Goal: Information Seeking & Learning: Learn about a topic

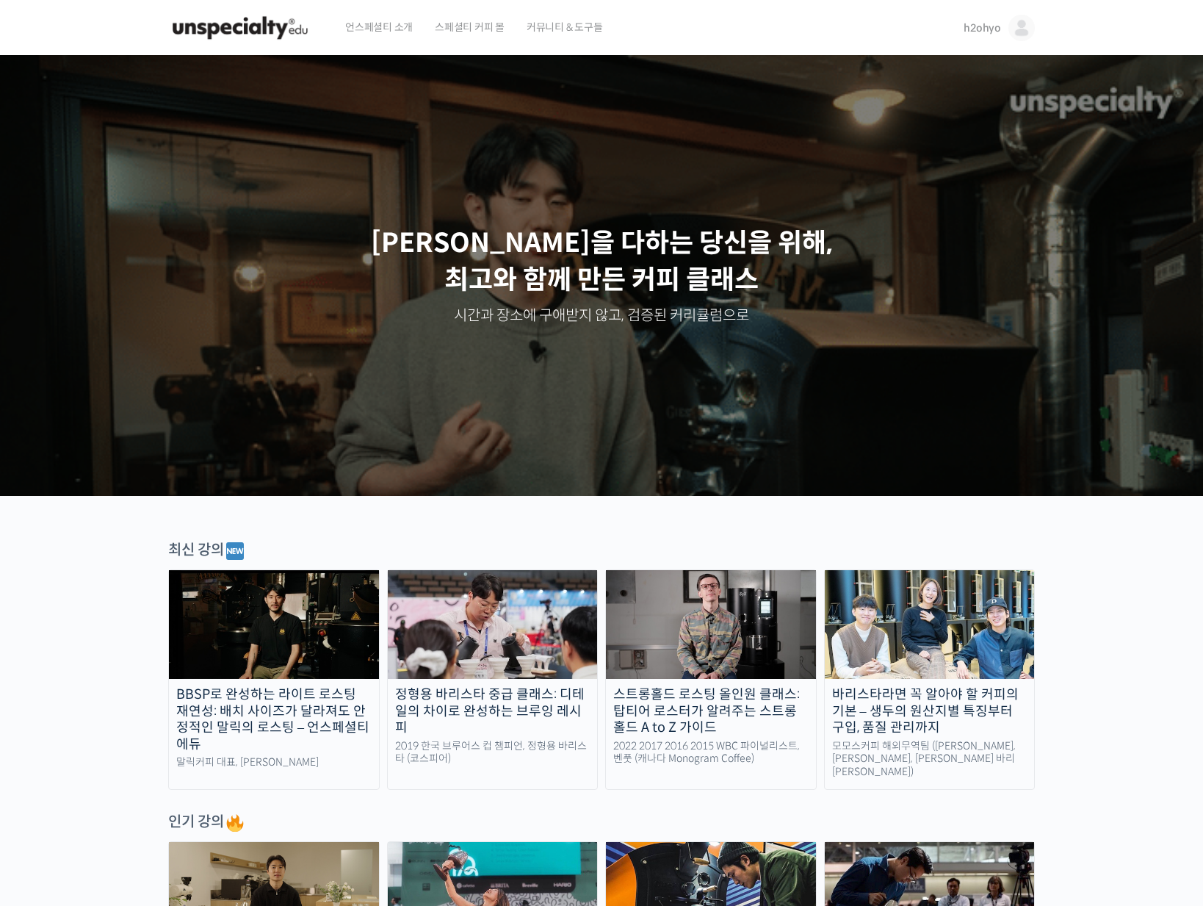
click at [973, 35] on link "h2ohyo" at bounding box center [999, 28] width 71 height 56
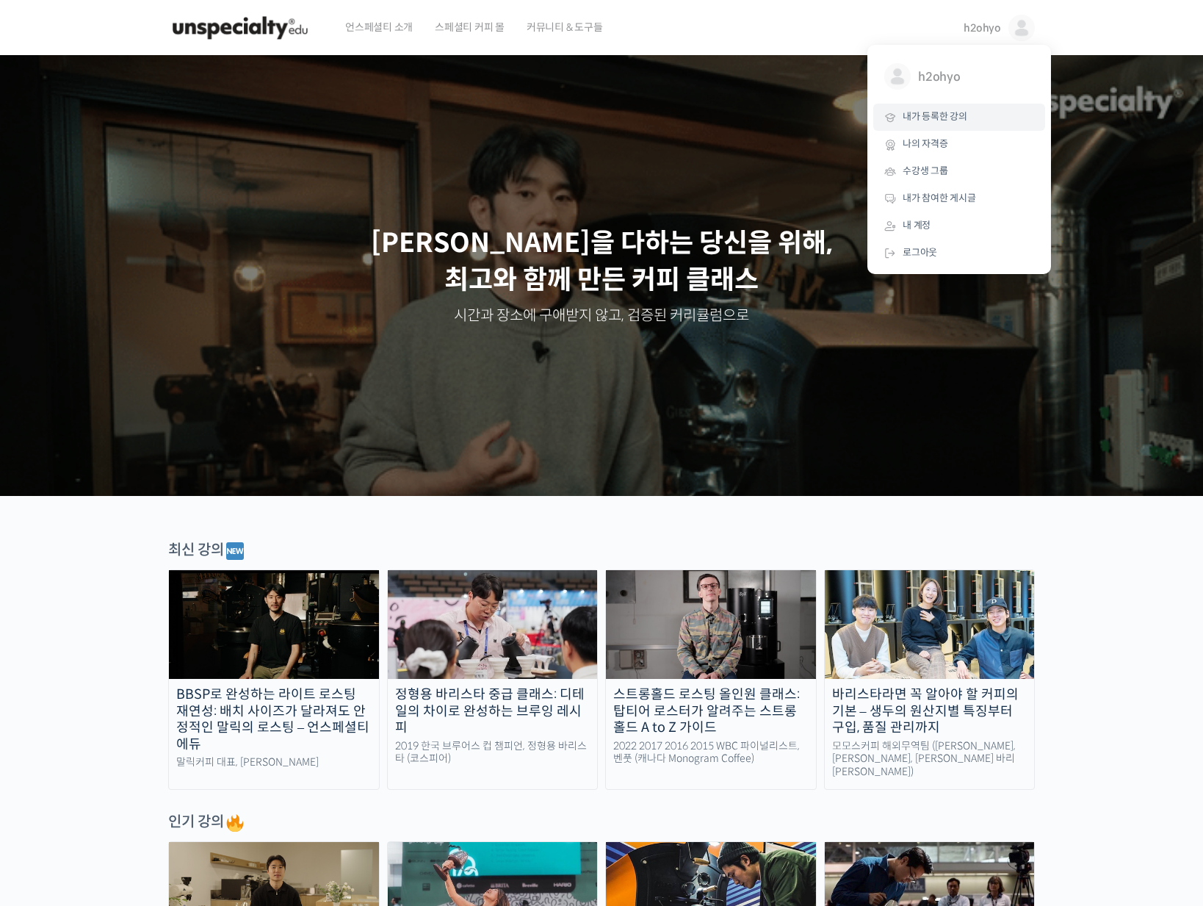
click at [930, 117] on span "내가 등록한 강의" at bounding box center [935, 116] width 65 height 12
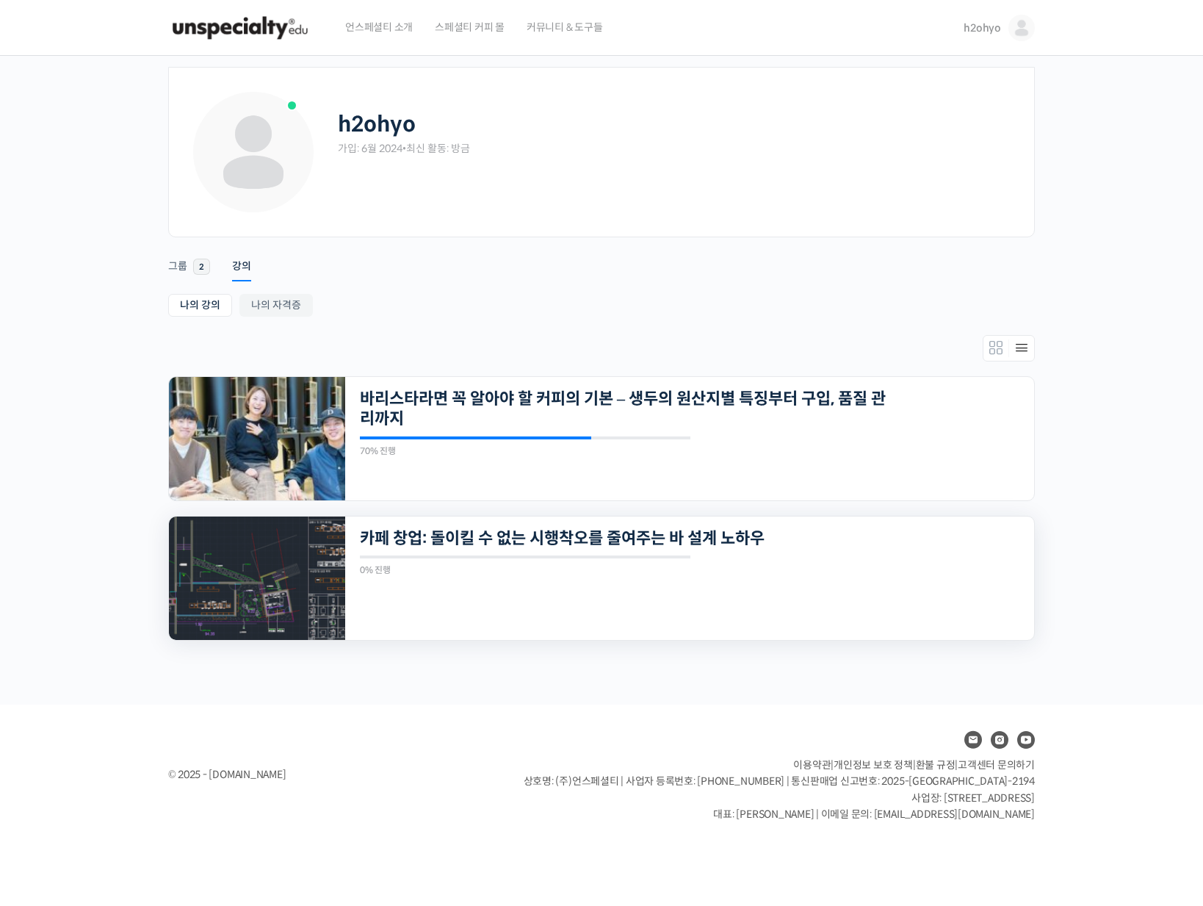
click at [242, 565] on img at bounding box center [257, 577] width 176 height 123
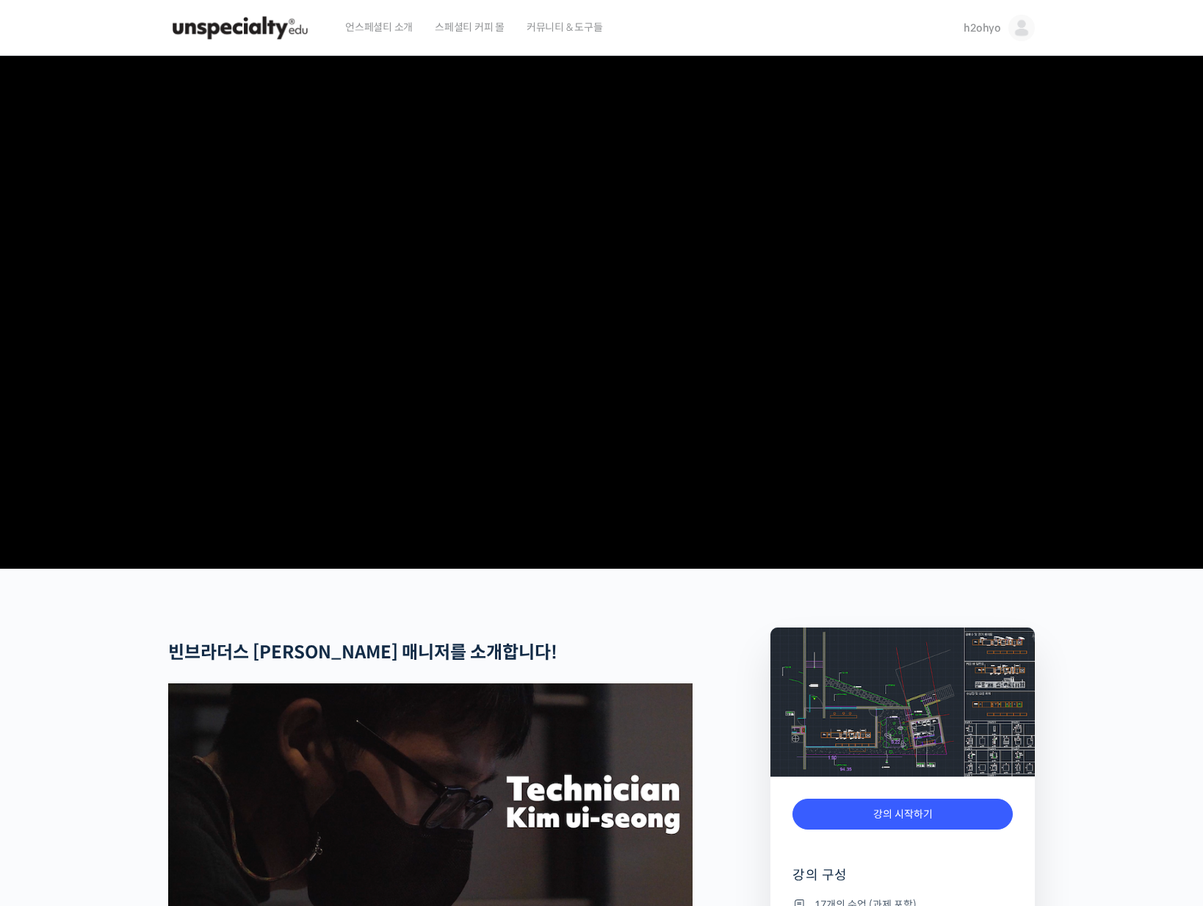
scroll to position [798, 0]
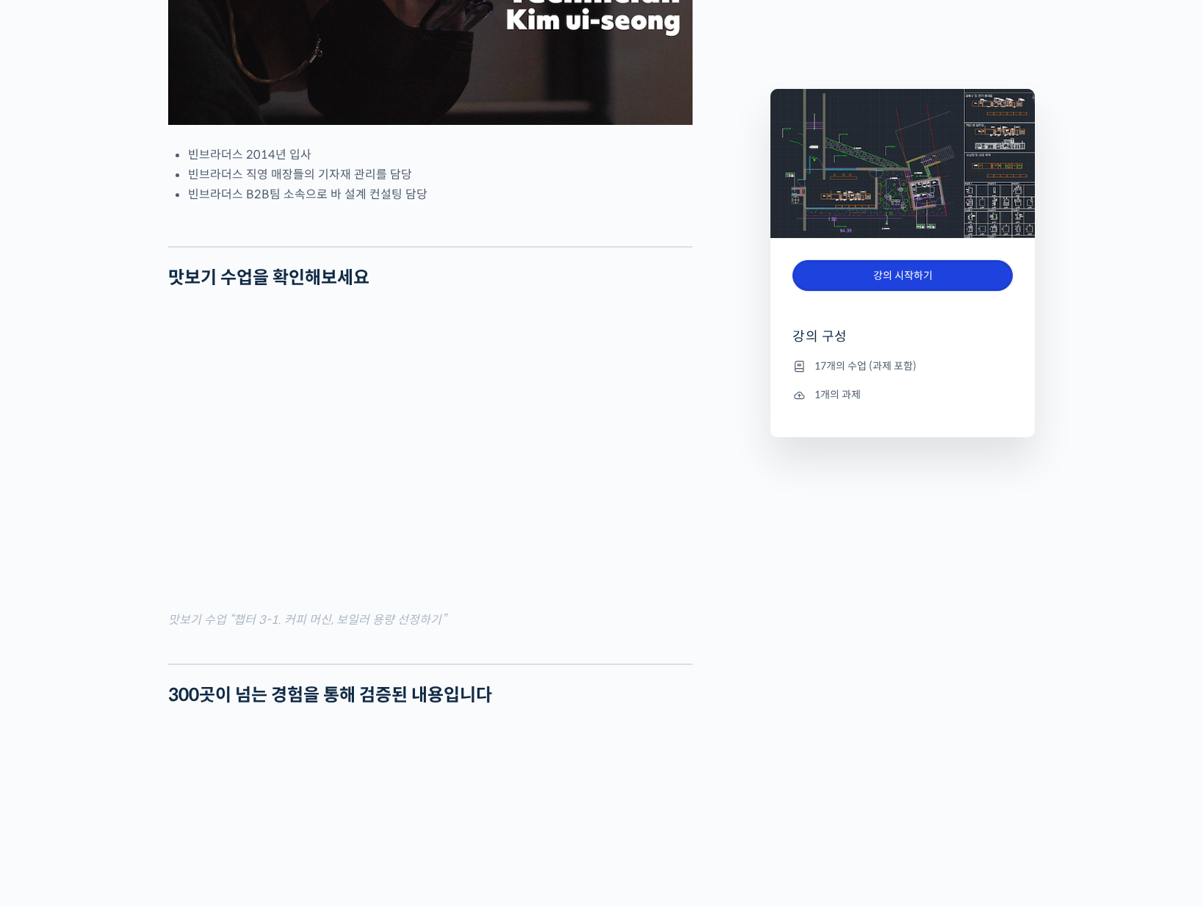
click at [896, 282] on link "강의 시작하기" at bounding box center [902, 276] width 220 height 32
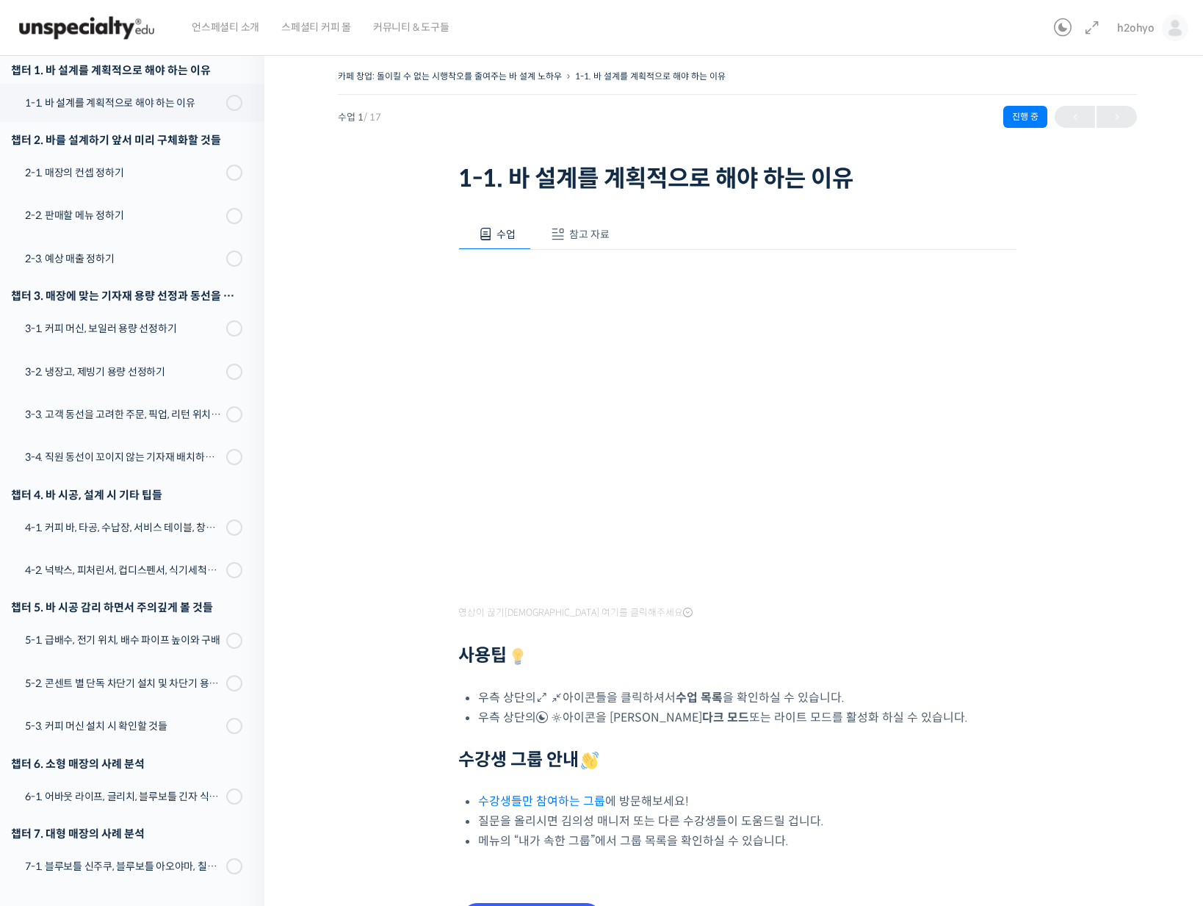
scroll to position [95, 0]
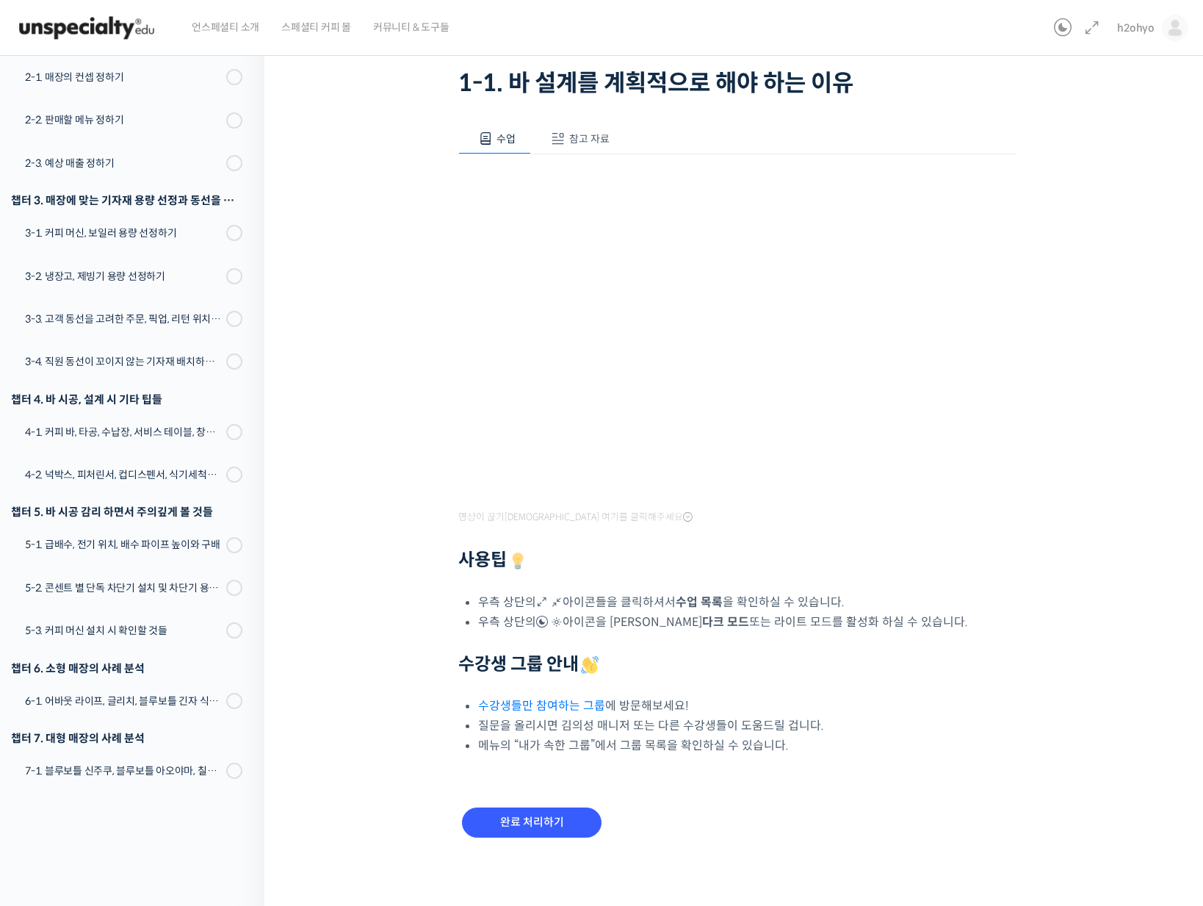
click at [448, 471] on div "카페 창업: 돌이킬 수 없는 시행착오를 줄여주는 바 설계 노하우 1-1. 바 설계를 계획적으로 해야 하는 이유 진행 중 수업 1 / 17 진행…" at bounding box center [737, 424] width 799 height 906
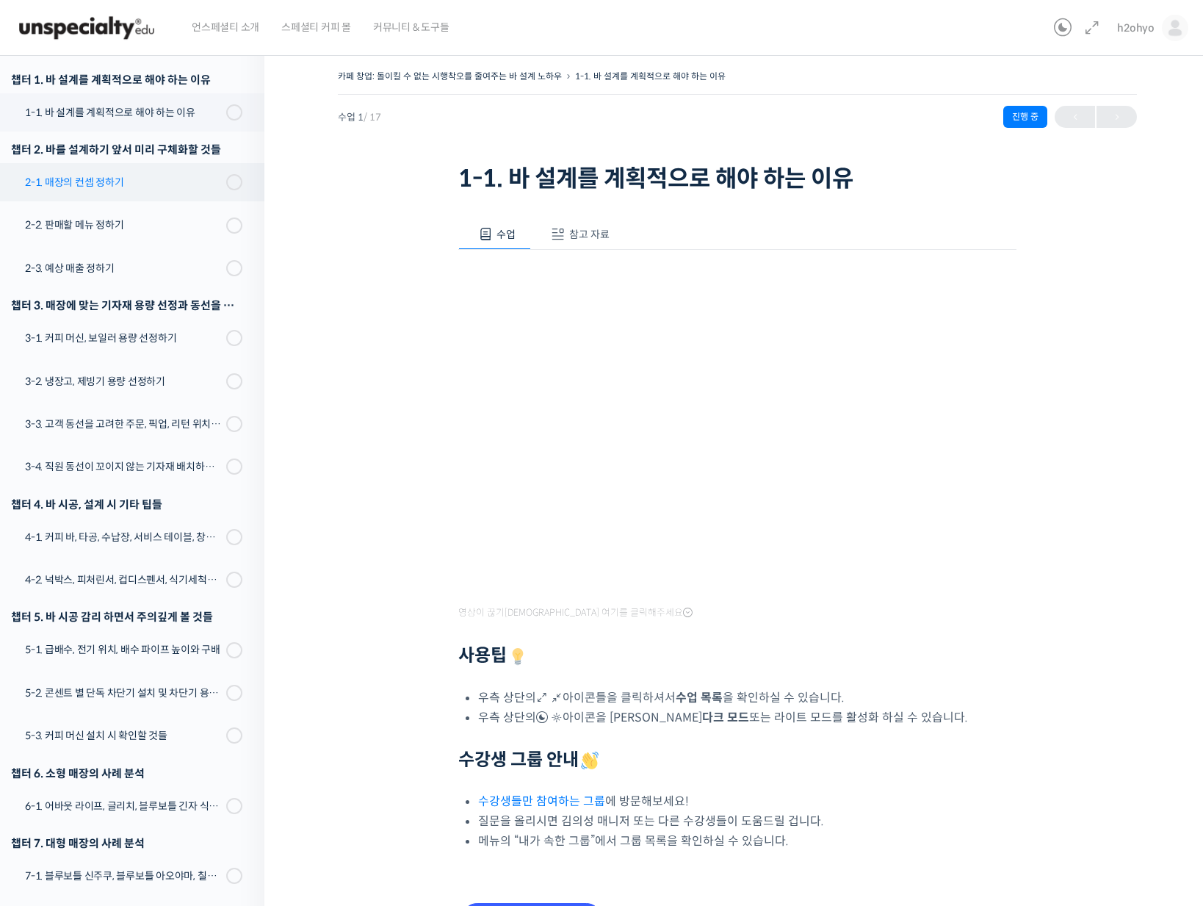
click at [151, 184] on div "2-1. 매장의 컨셉 정하기" at bounding box center [123, 182] width 197 height 16
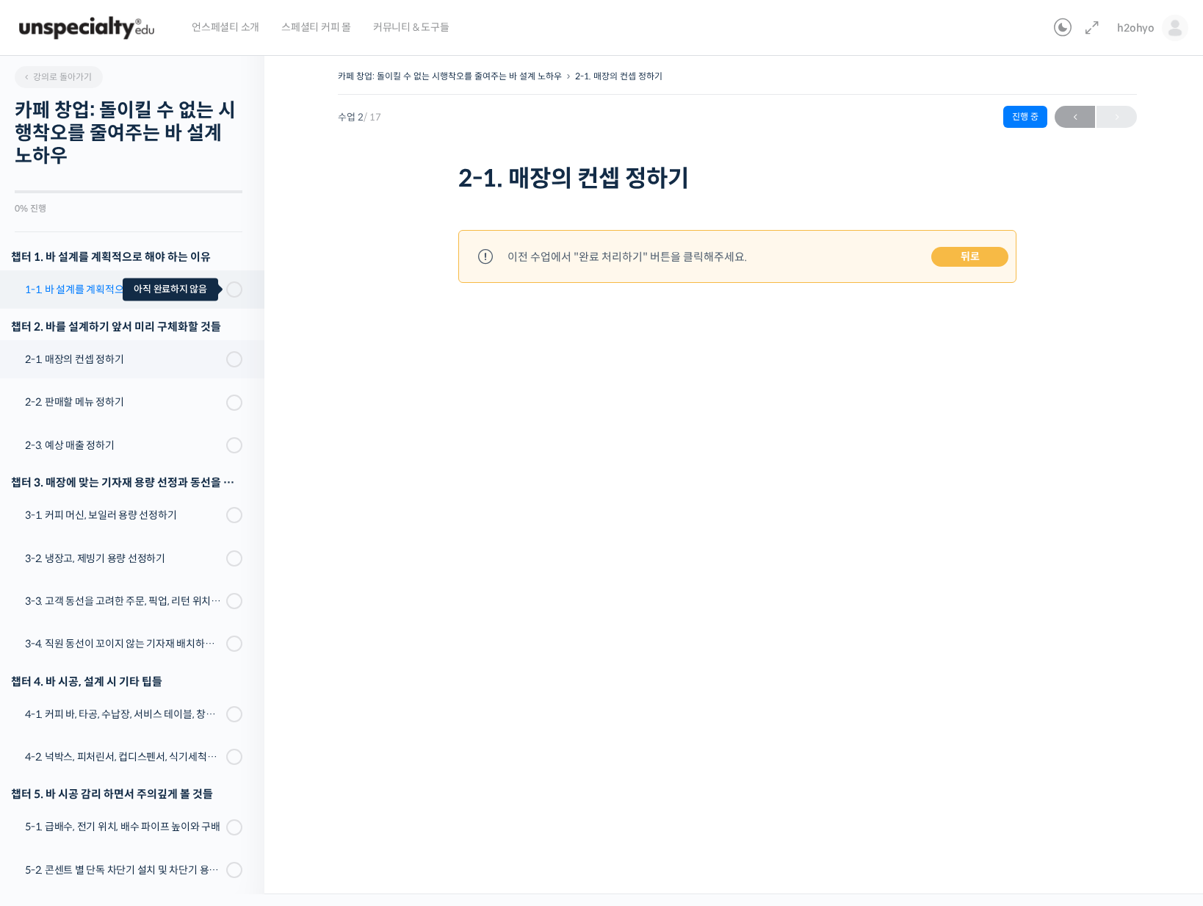
click at [234, 289] on span at bounding box center [230, 289] width 8 height 16
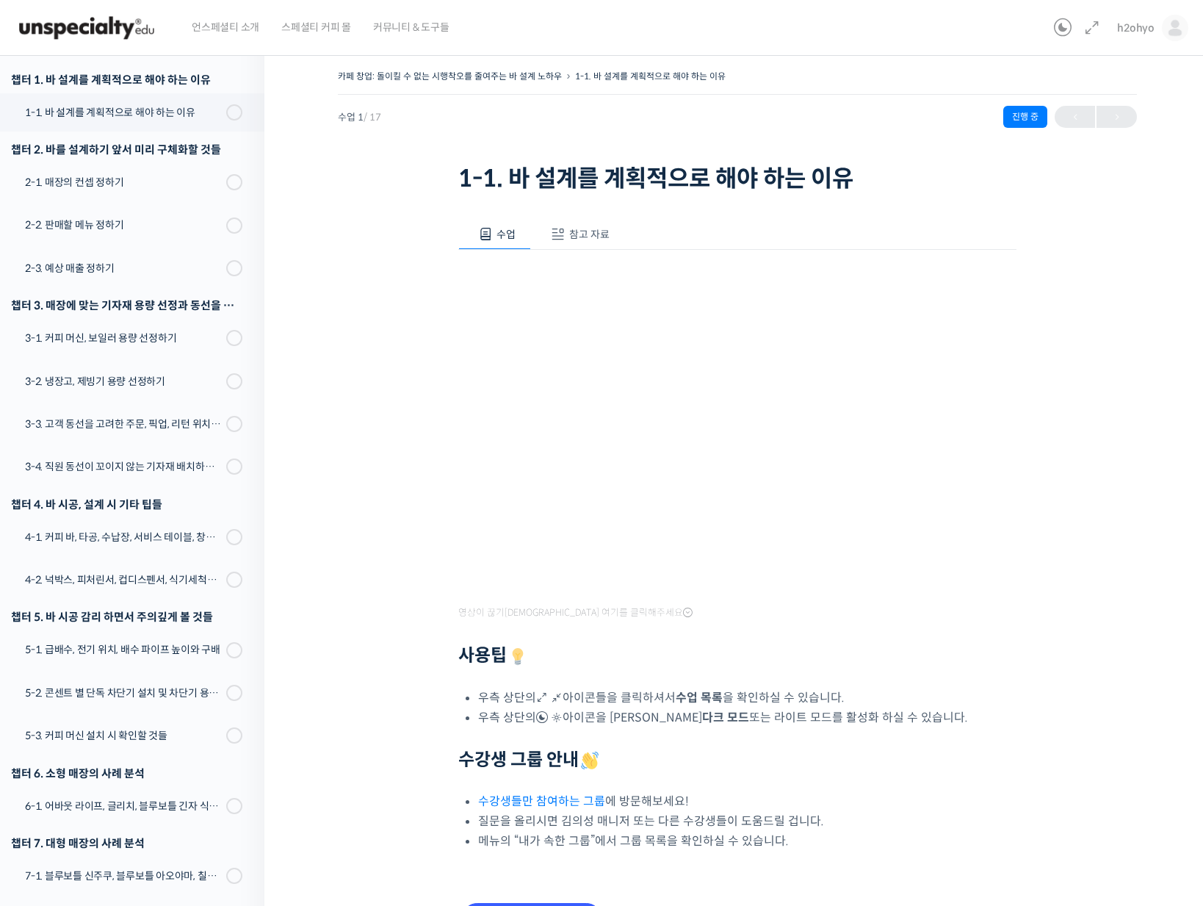
scroll to position [95, 0]
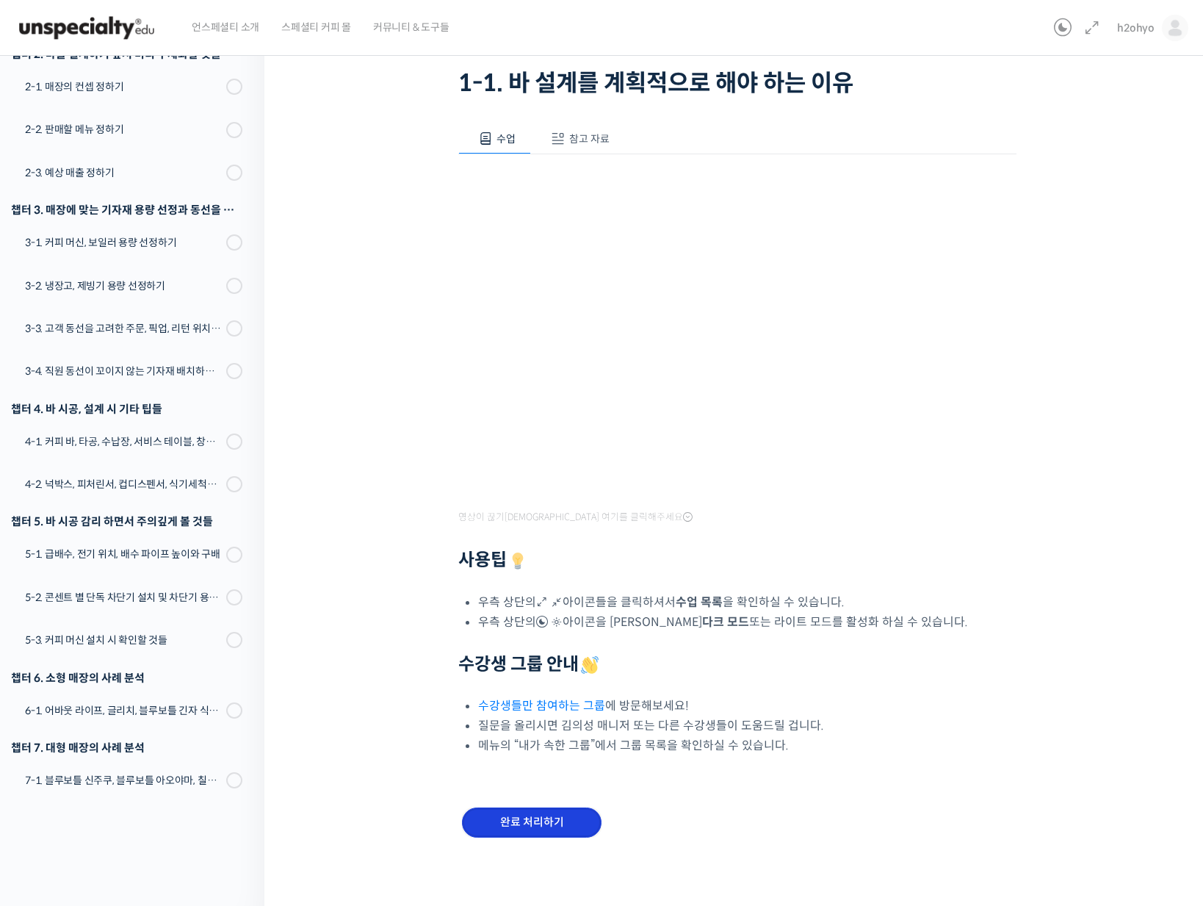
click at [514, 824] on input "완료 처리하기" at bounding box center [532, 822] width 140 height 30
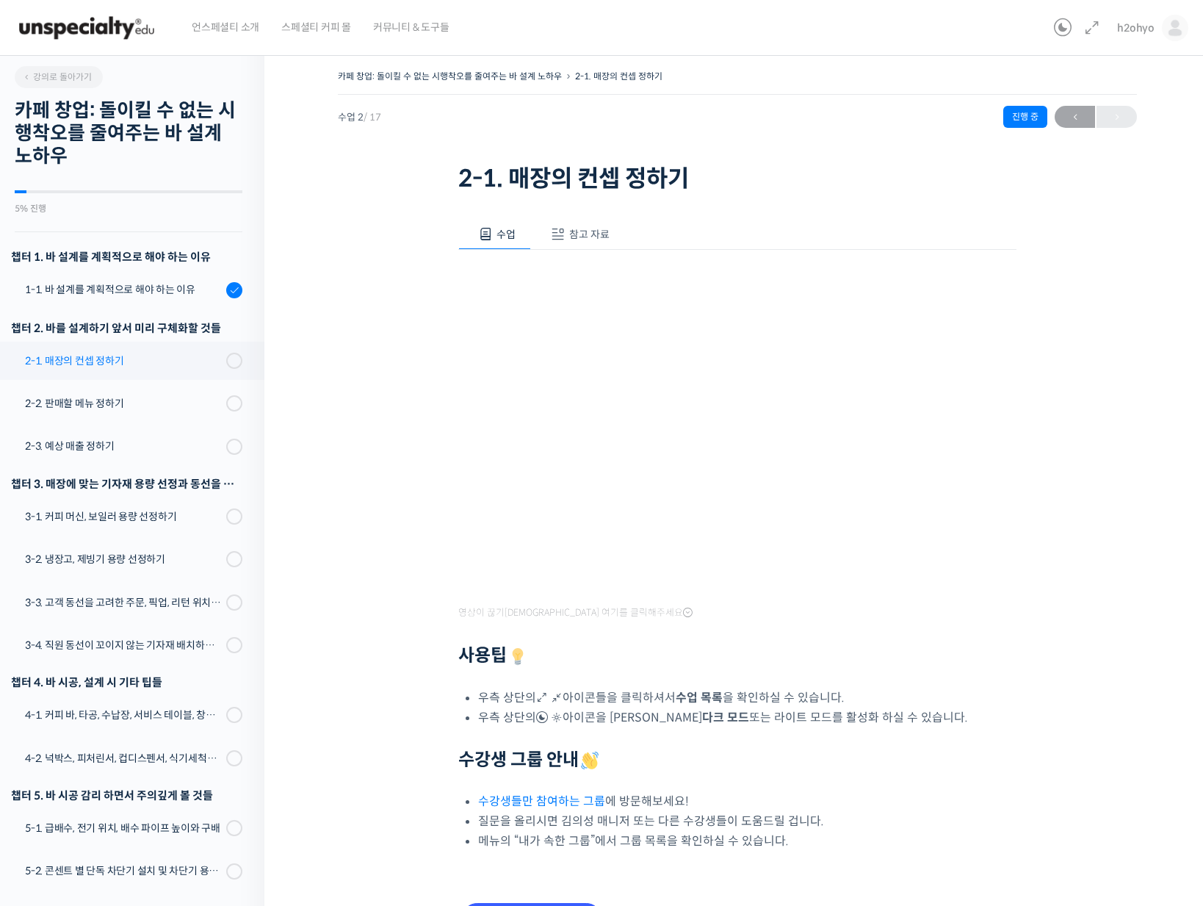
click at [178, 358] on div "2-1. 매장의 컨셉 정하기" at bounding box center [123, 361] width 197 height 16
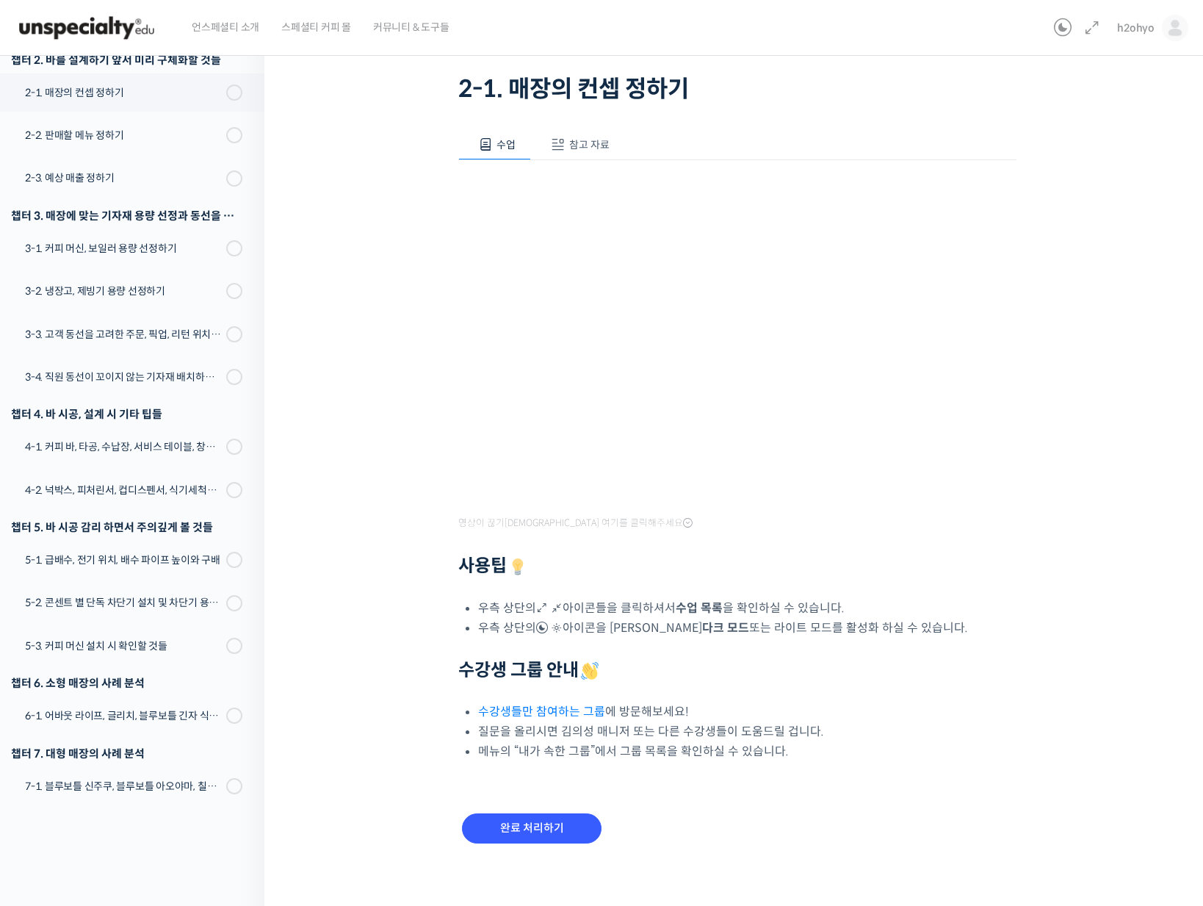
scroll to position [95, 0]
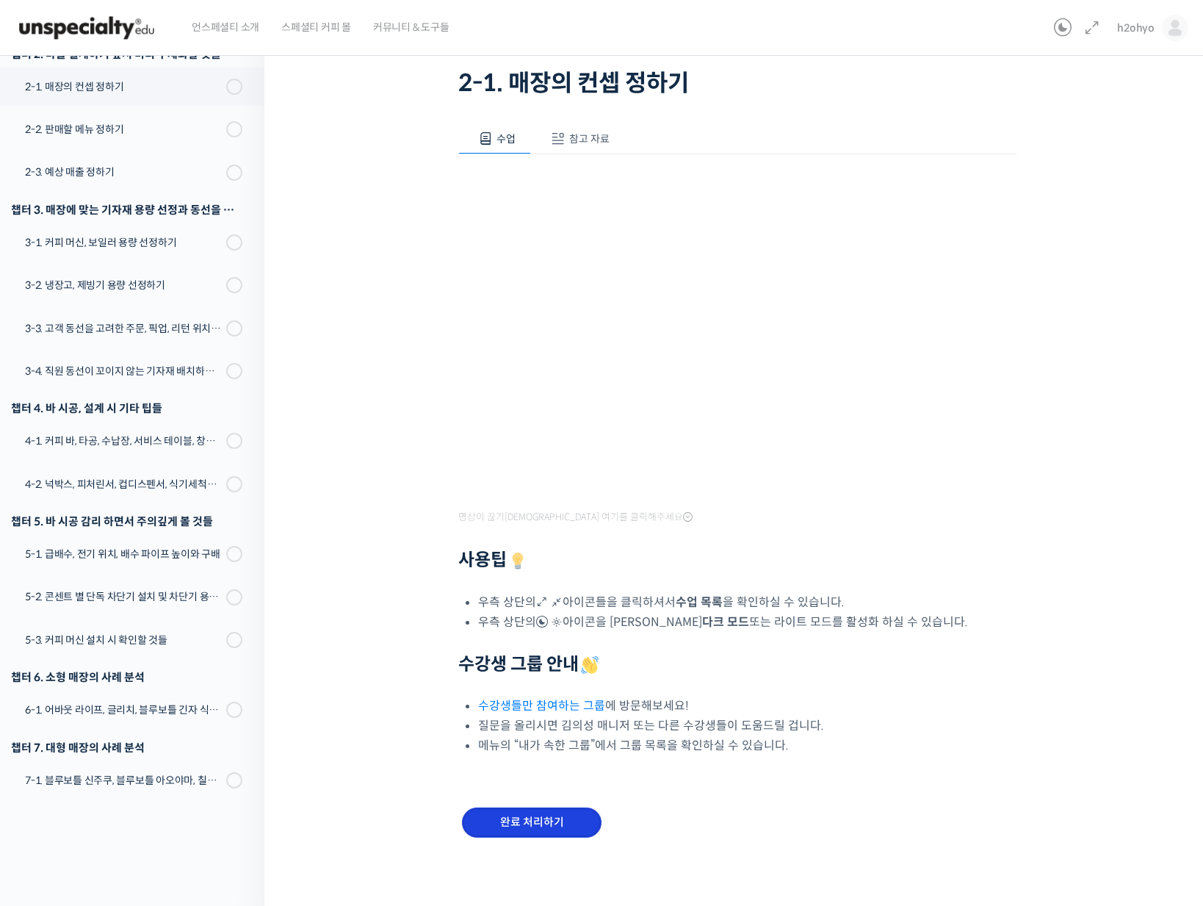
click at [506, 823] on input "완료 처리하기" at bounding box center [532, 822] width 140 height 30
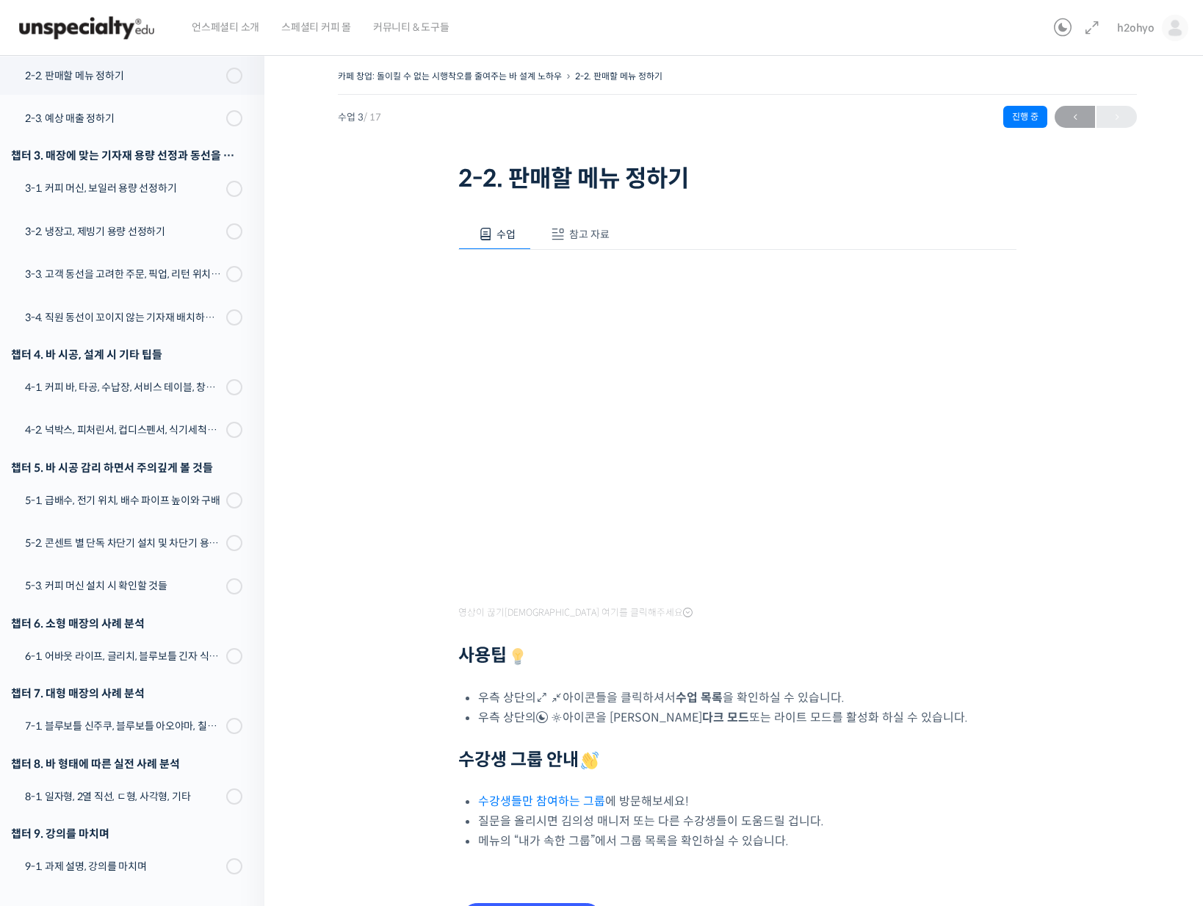
scroll to position [168, 0]
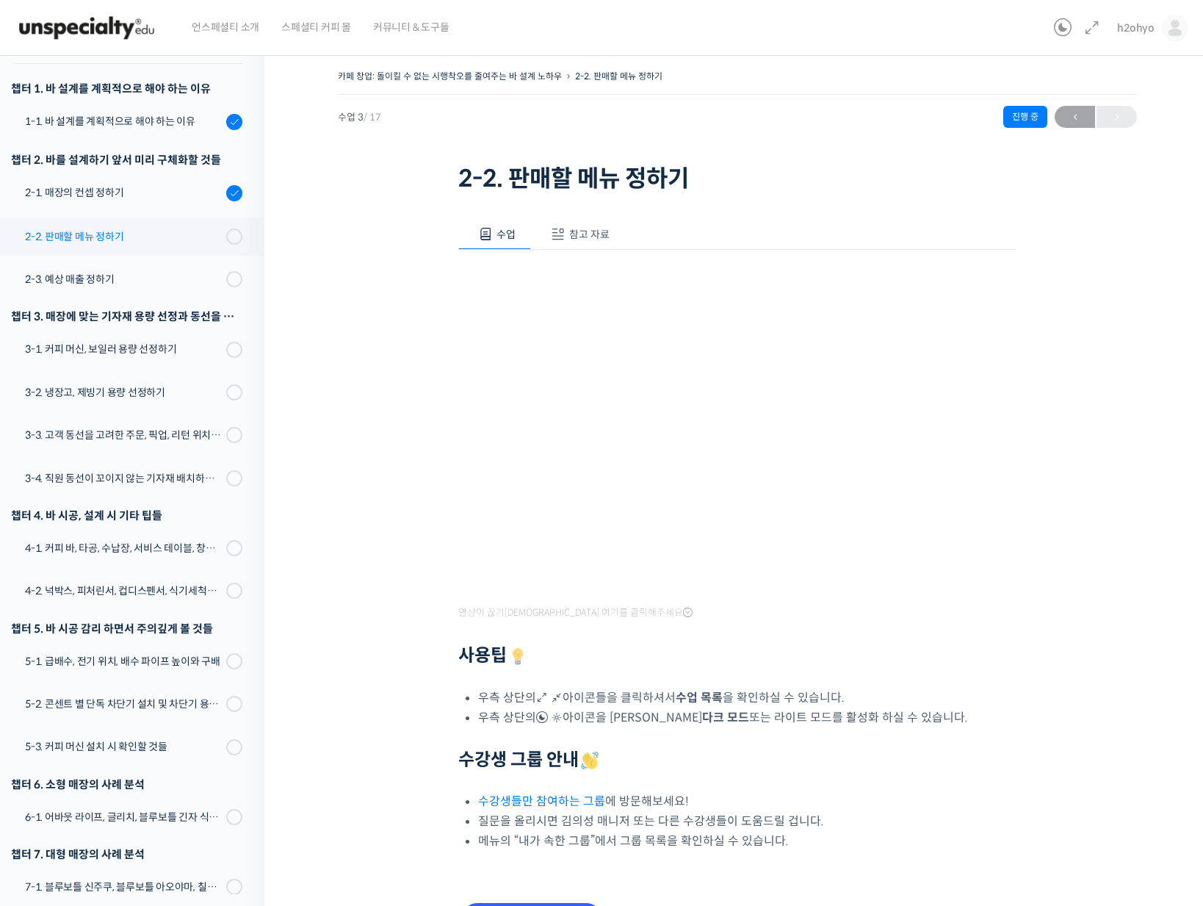
click at [187, 229] on div "2-2. 판매할 메뉴 정하기" at bounding box center [123, 236] width 197 height 16
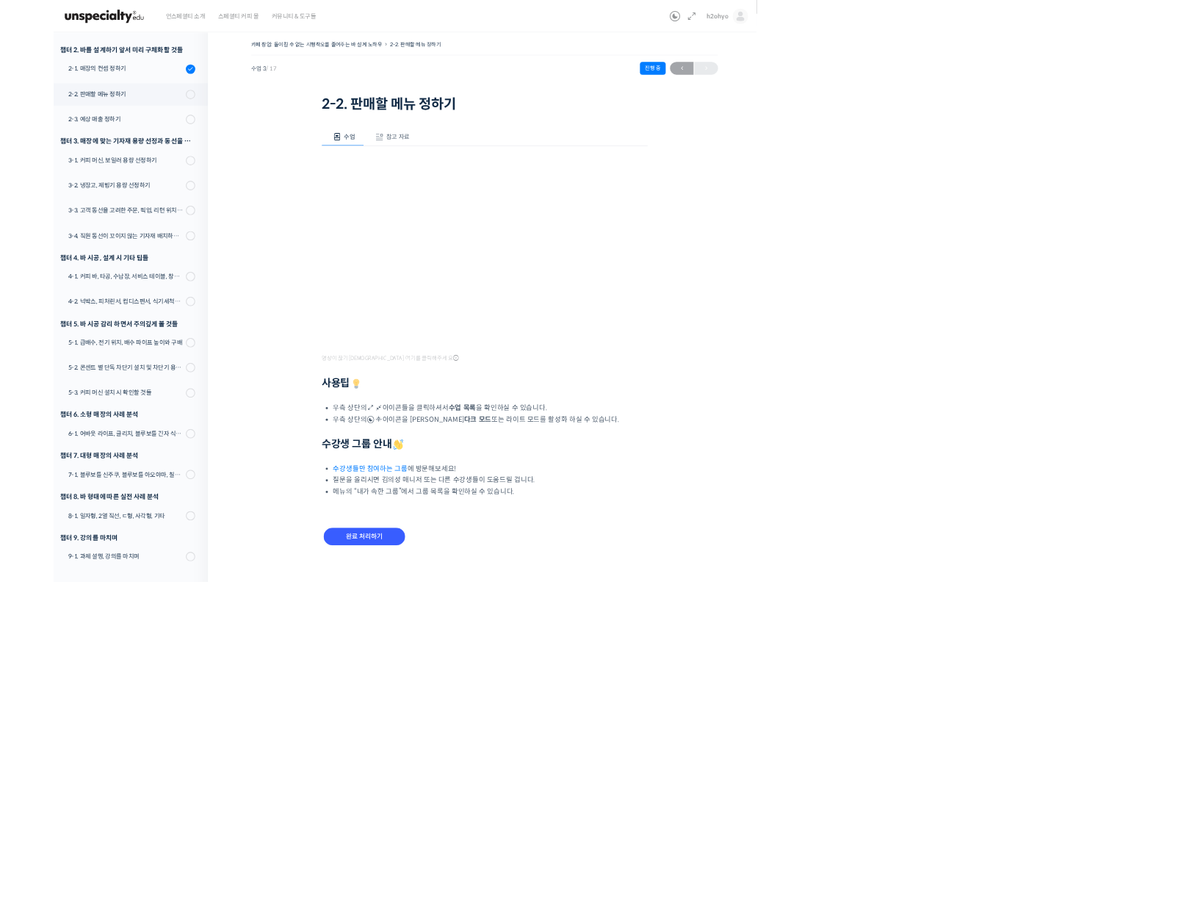
scroll to position [179, 0]
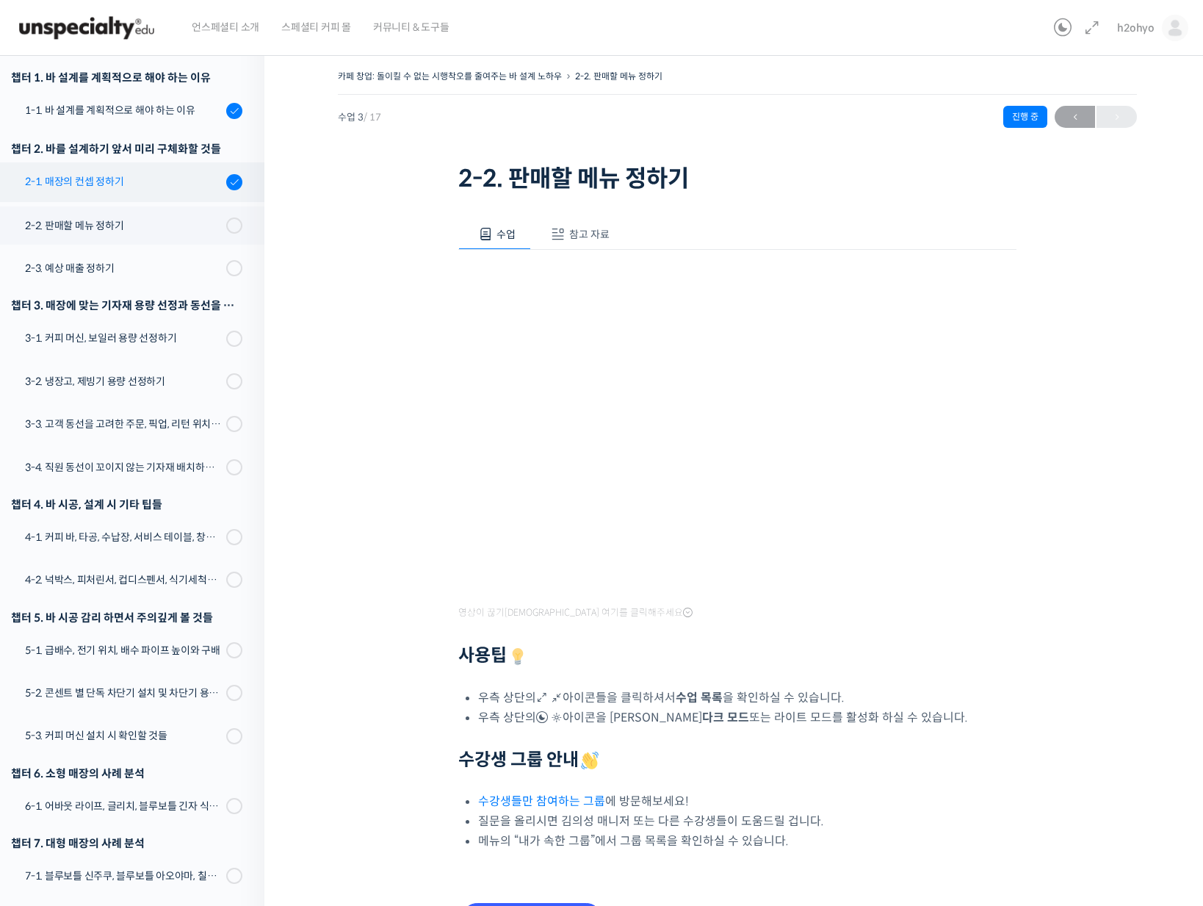
click at [152, 180] on div "2-1. 매장의 컨셉 정하기" at bounding box center [123, 181] width 197 height 16
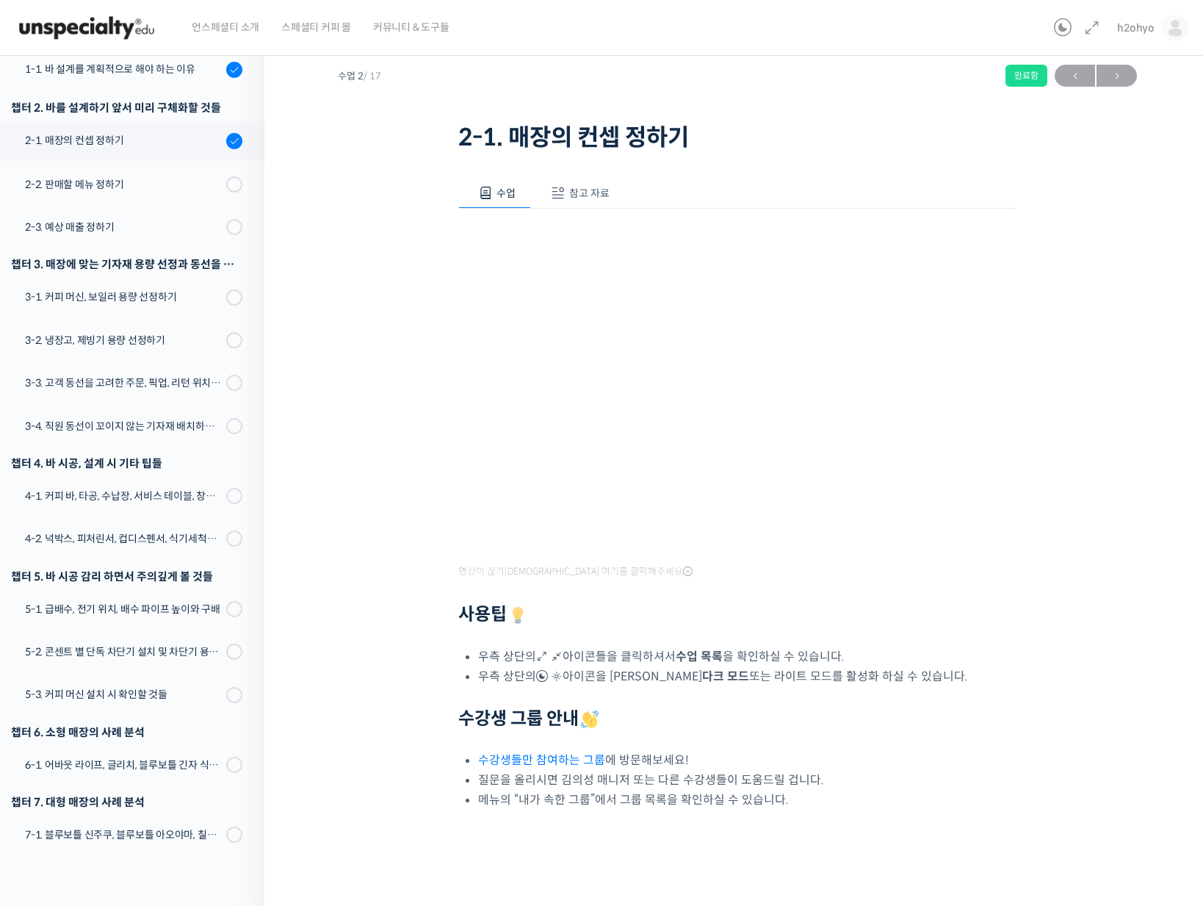
scroll to position [42, 0]
click at [148, 185] on div "2-2. 판매할 메뉴 정하기" at bounding box center [123, 184] width 197 height 16
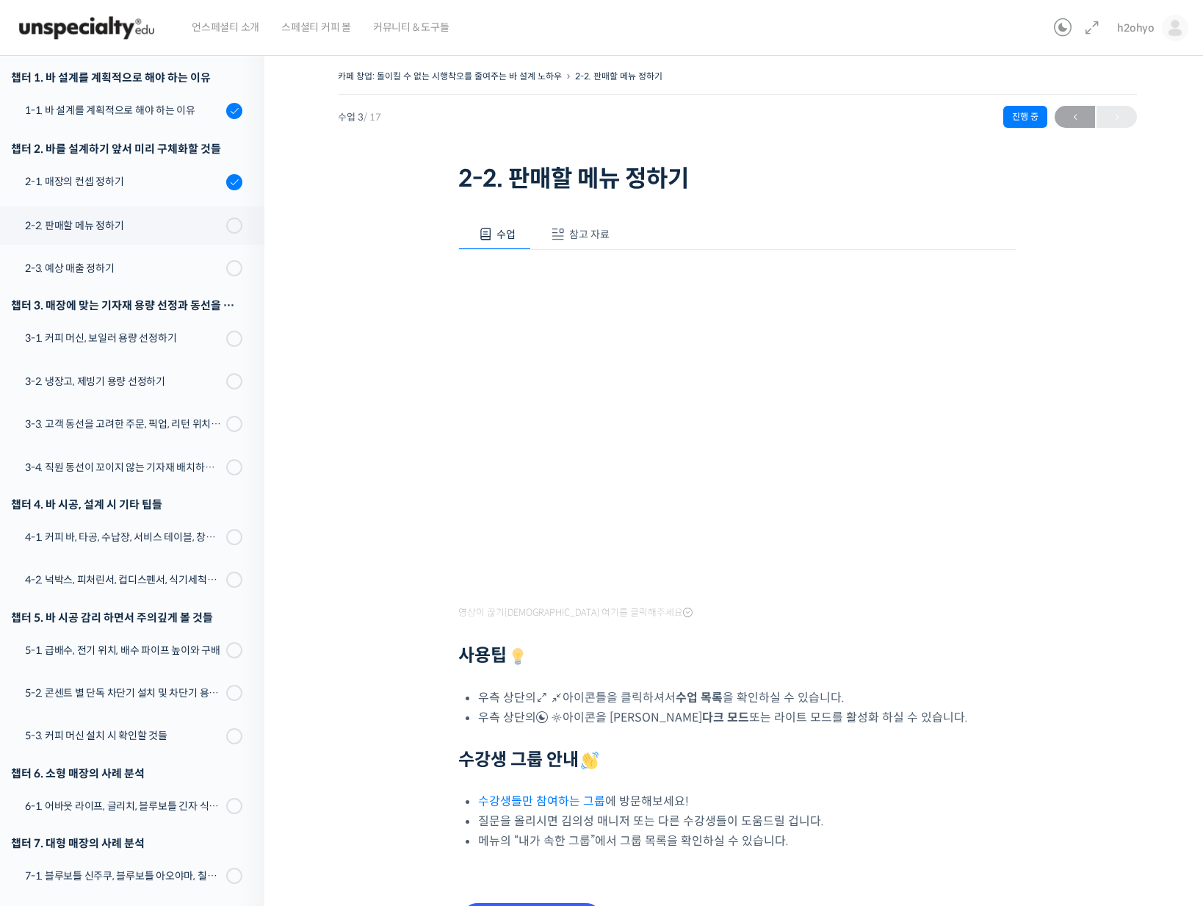
scroll to position [95, 0]
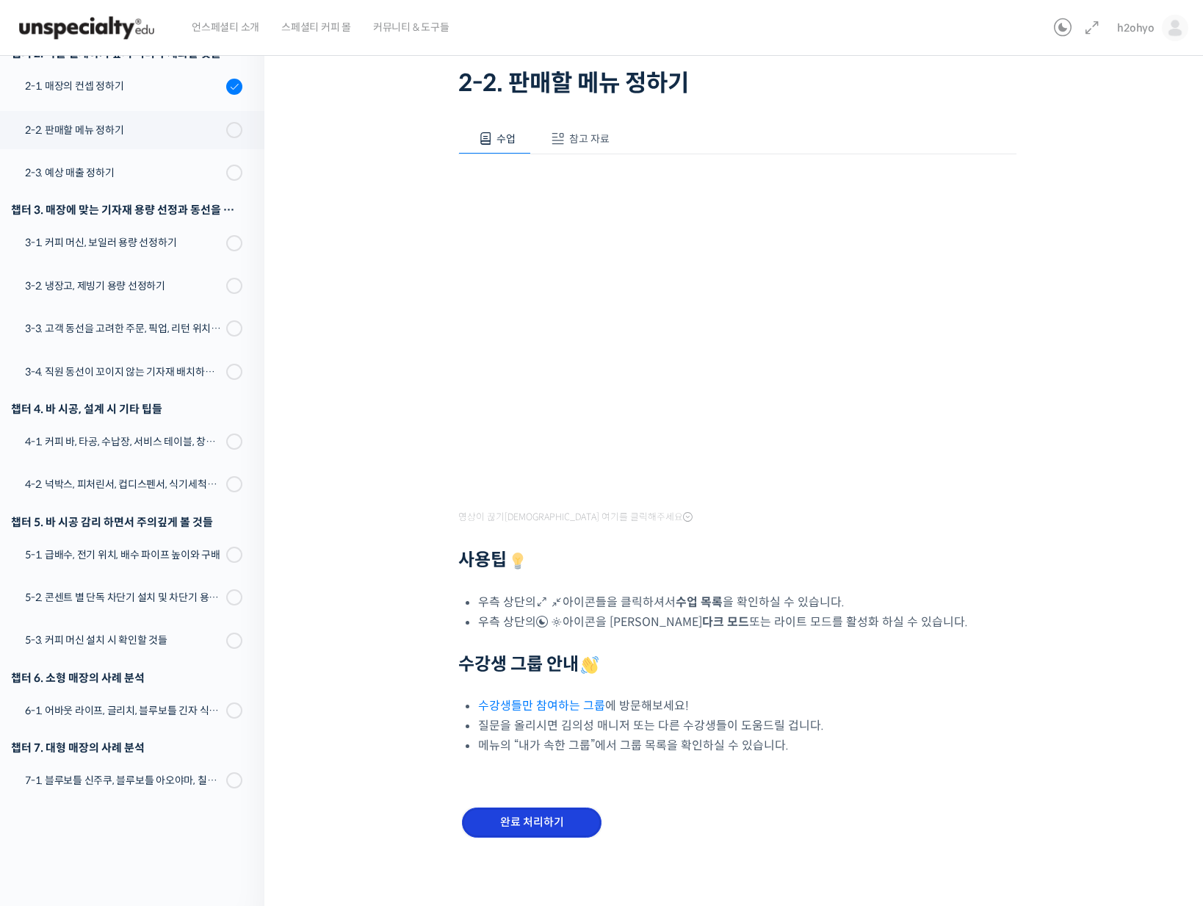
click at [550, 817] on input "완료 처리하기" at bounding box center [532, 822] width 140 height 30
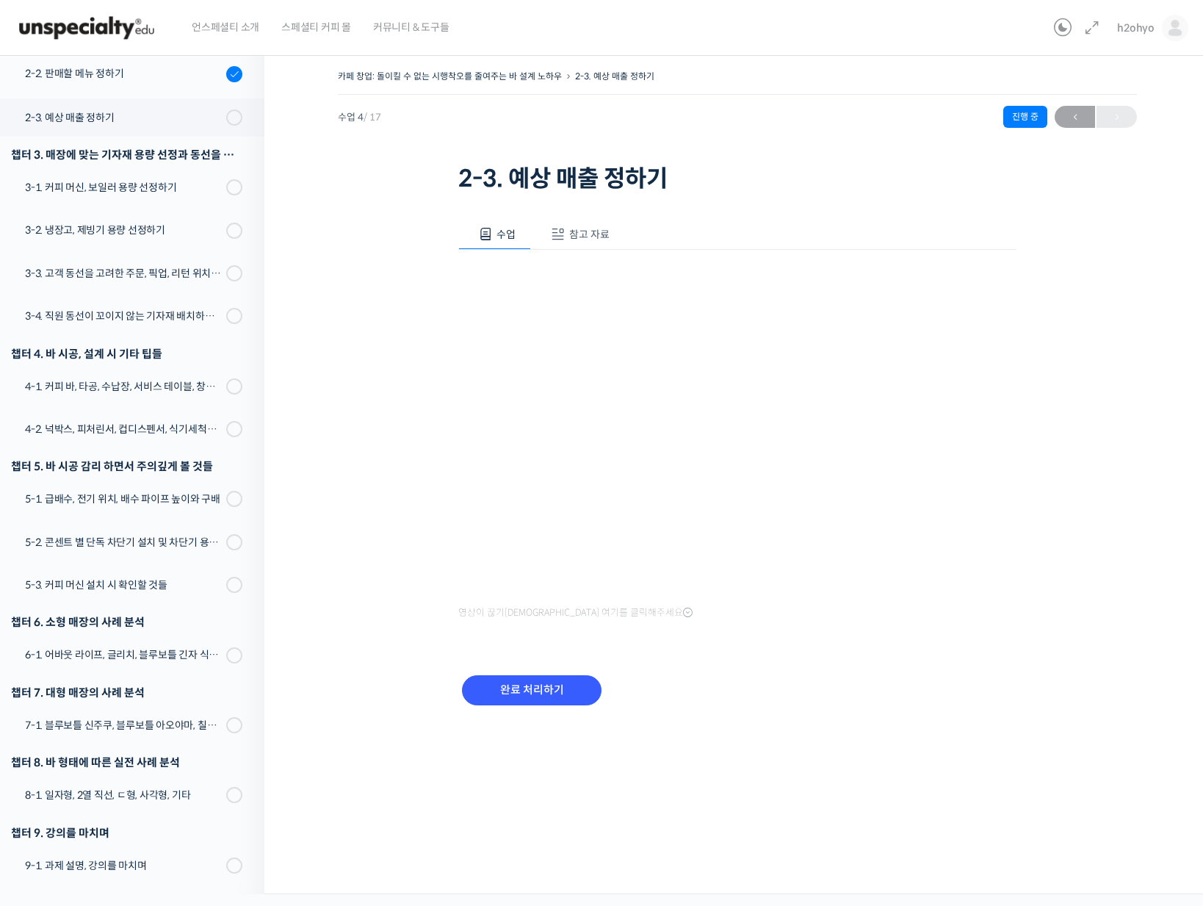
scroll to position [333, 0]
click at [530, 685] on input "완료 처리하기" at bounding box center [532, 690] width 140 height 30
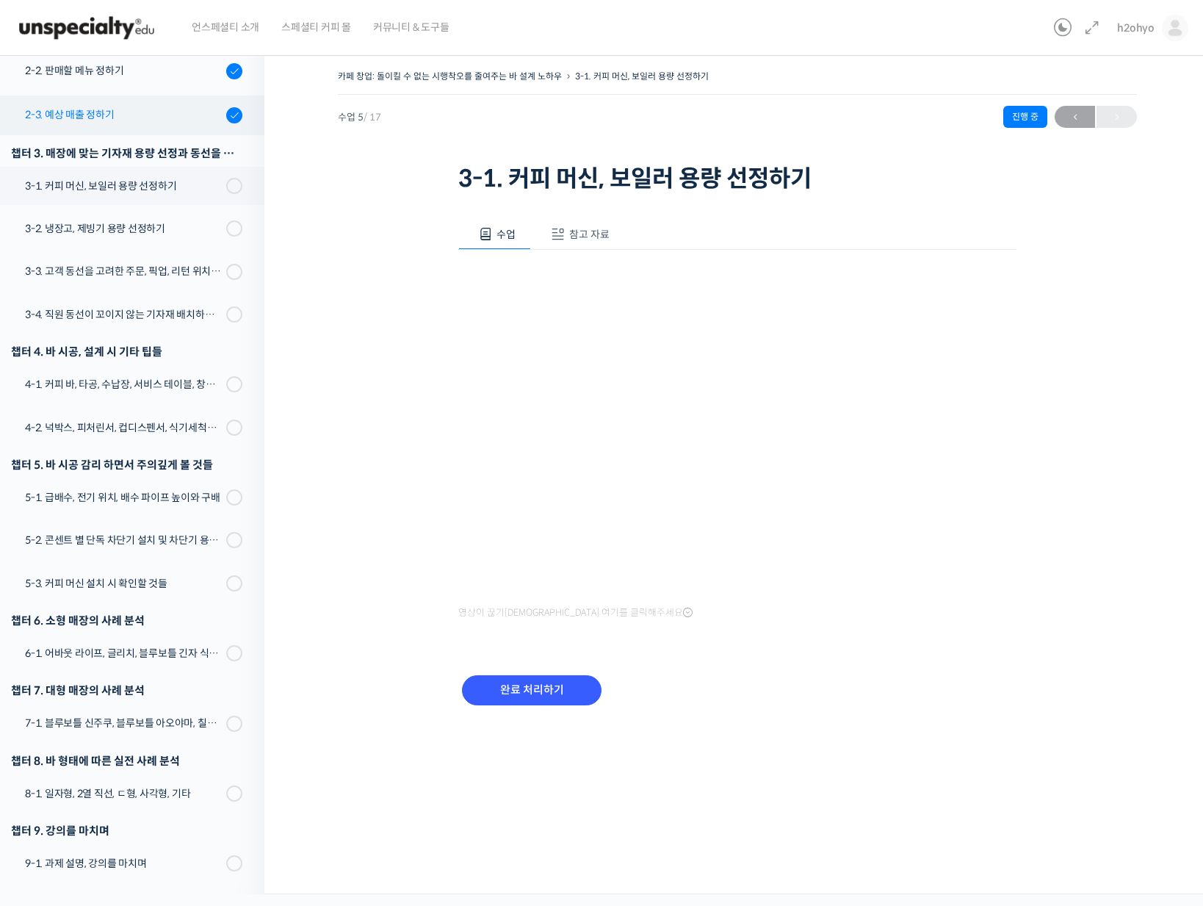
click at [118, 129] on link "2-3. 예상 매출 정하기" at bounding box center [129, 115] width 272 height 40
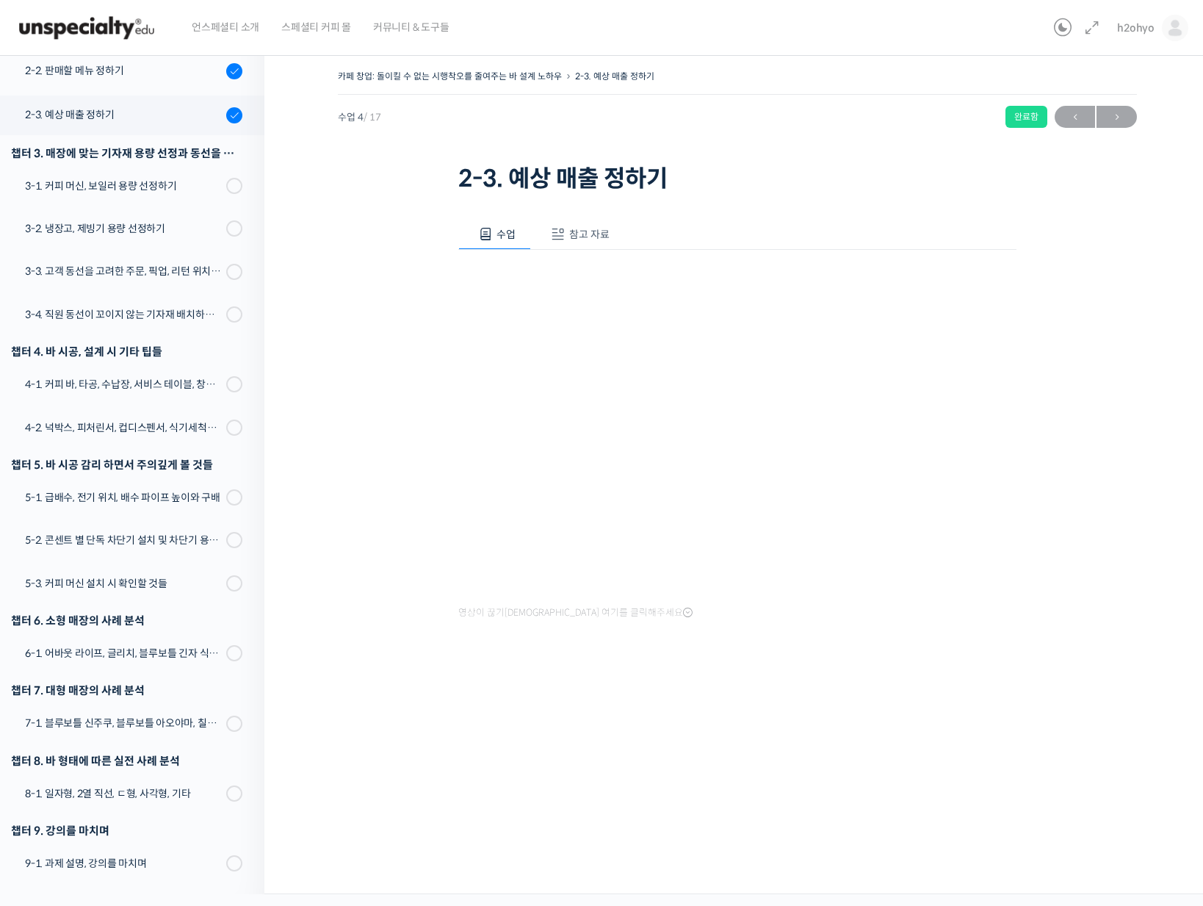
scroll to position [182, 0]
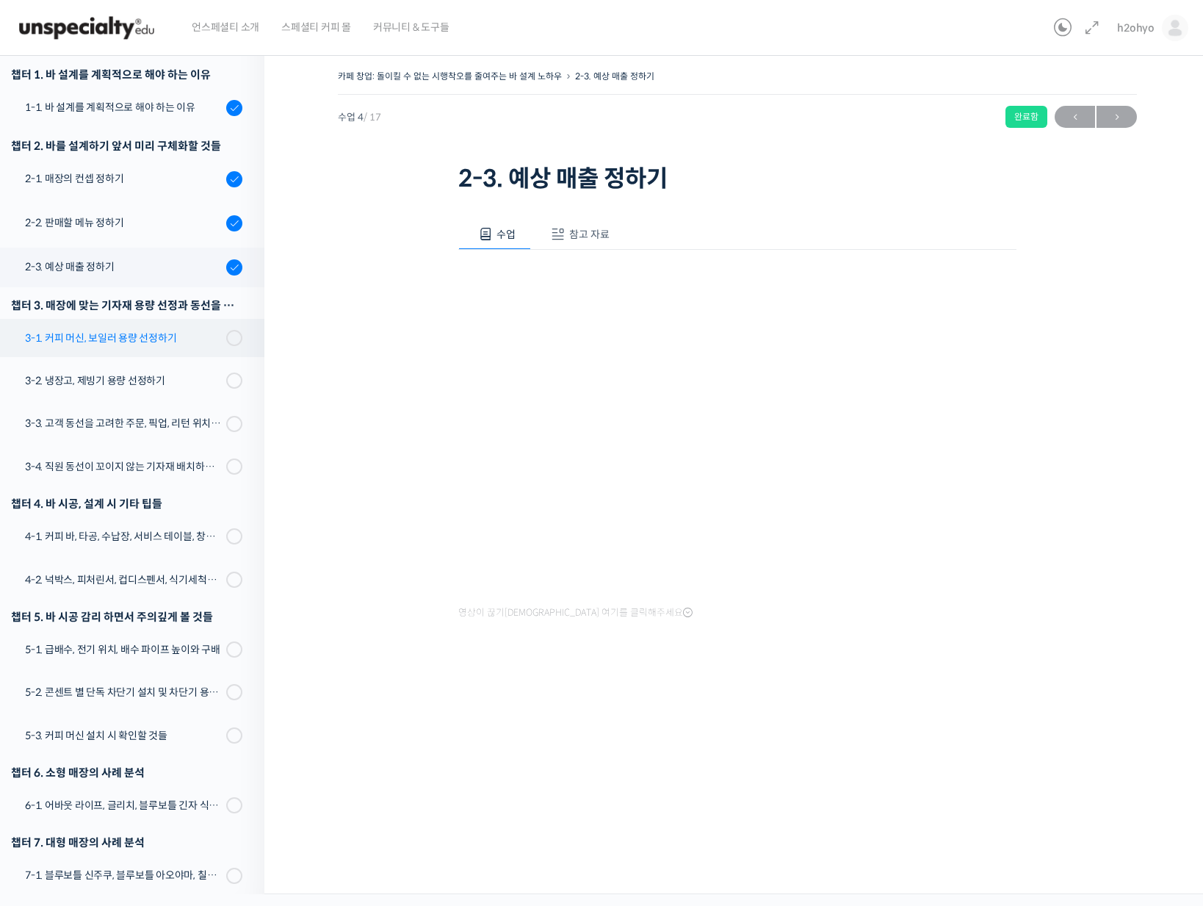
click at [131, 335] on div "3-1. 커피 머신, 보일러 용량 선정하기" at bounding box center [123, 338] width 197 height 16
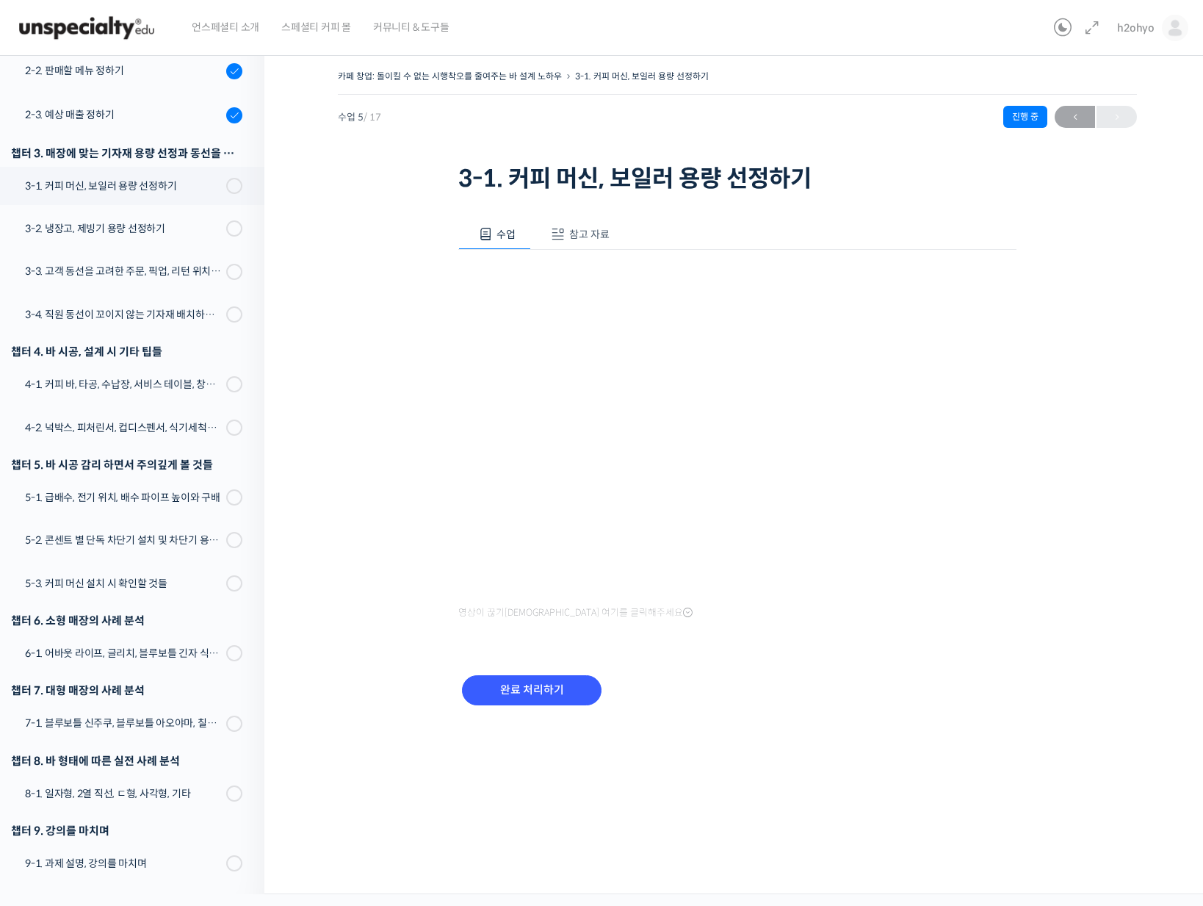
scroll to position [182, 0]
